Goal: Task Accomplishment & Management: Use online tool/utility

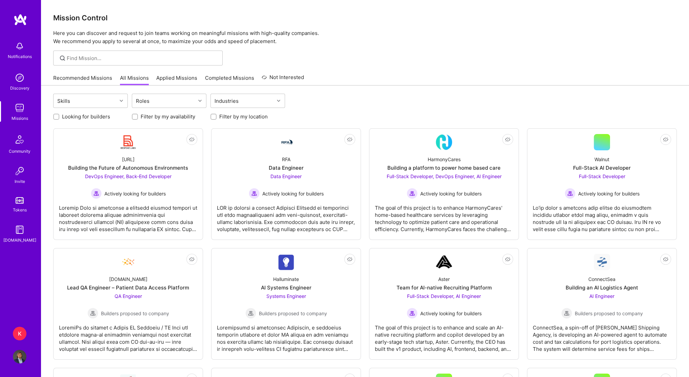
click at [90, 78] on link "Recommended Missions" at bounding box center [82, 79] width 59 height 11
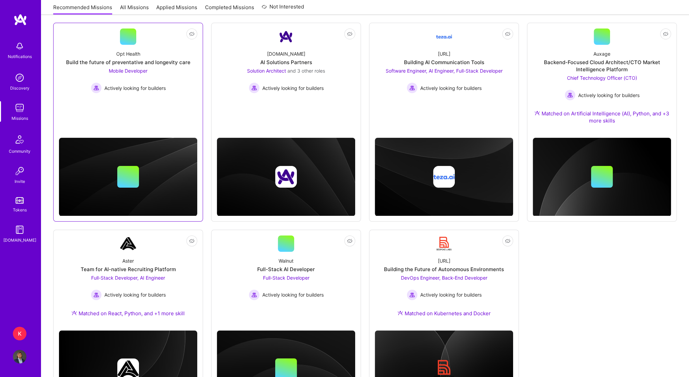
scroll to position [102, 0]
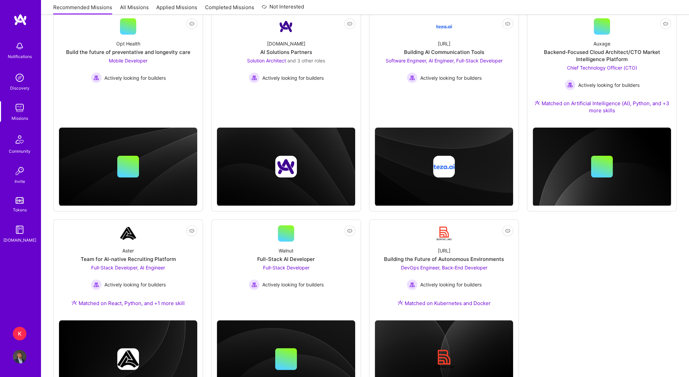
click at [19, 332] on div "K" at bounding box center [20, 334] width 14 height 14
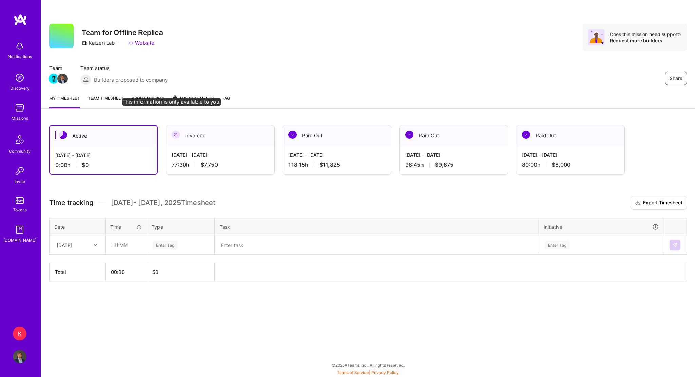
click at [181, 98] on span "My Documents" at bounding box center [193, 98] width 42 height 7
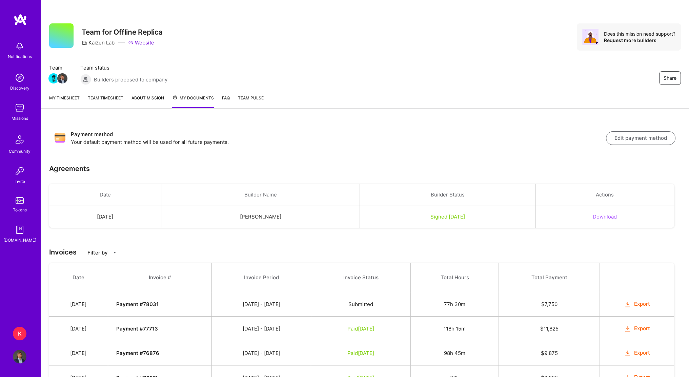
scroll to position [34, 0]
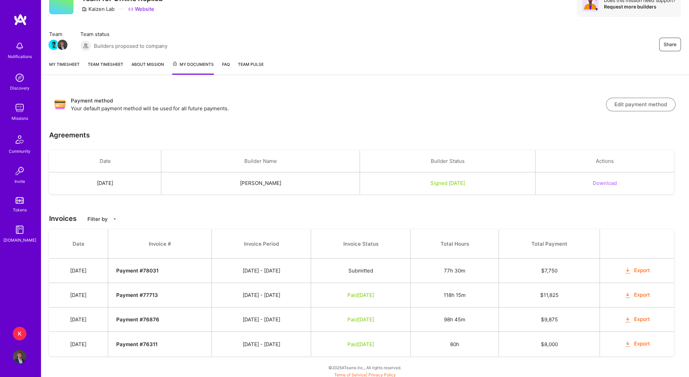
click at [651, 295] on button "Export" at bounding box center [637, 295] width 26 height 8
click at [639, 272] on button "Export" at bounding box center [637, 271] width 26 height 8
